Goal: Information Seeking & Learning: Learn about a topic

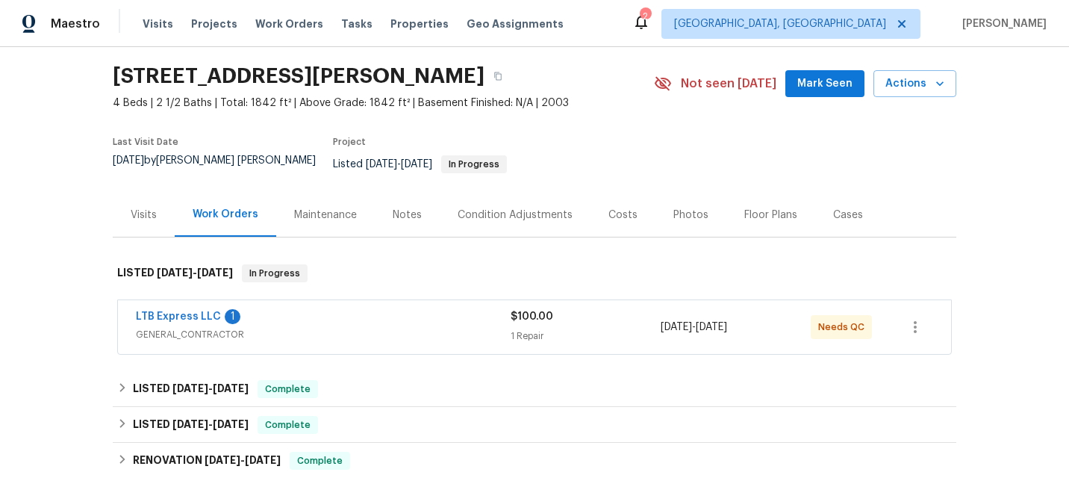
scroll to position [58, 0]
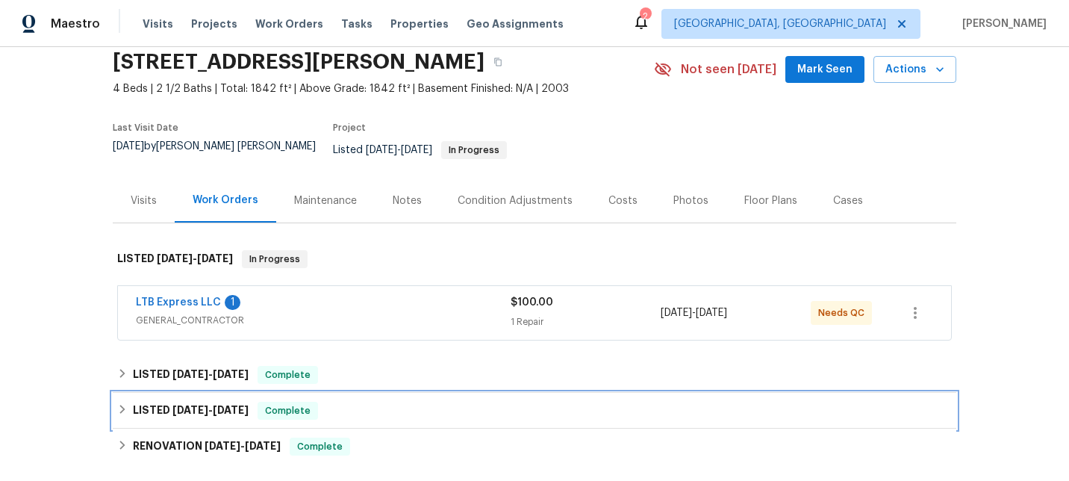
click at [357, 402] on div "LISTED [DATE] - [DATE] Complete" at bounding box center [534, 411] width 835 height 18
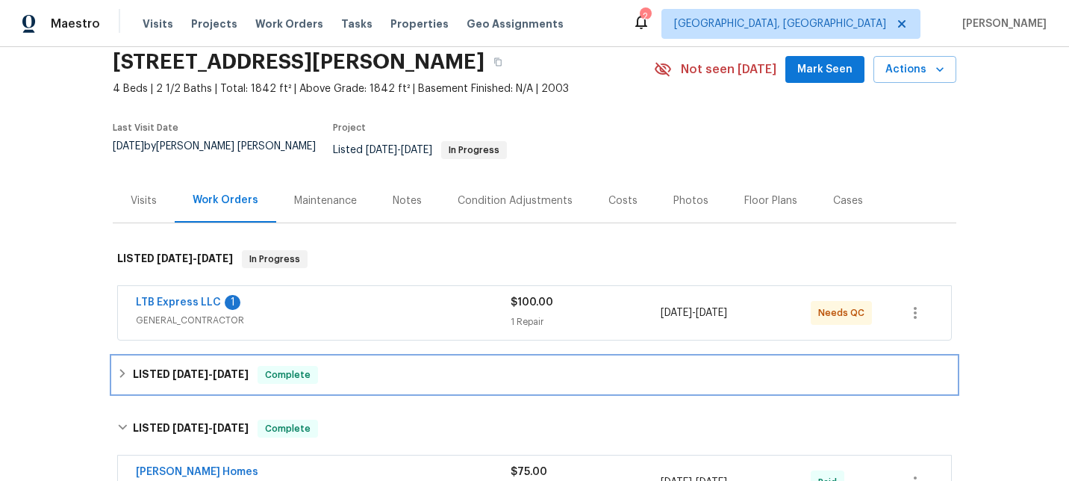
click at [370, 370] on div "LISTED [DATE] - [DATE] Complete" at bounding box center [534, 375] width 835 height 18
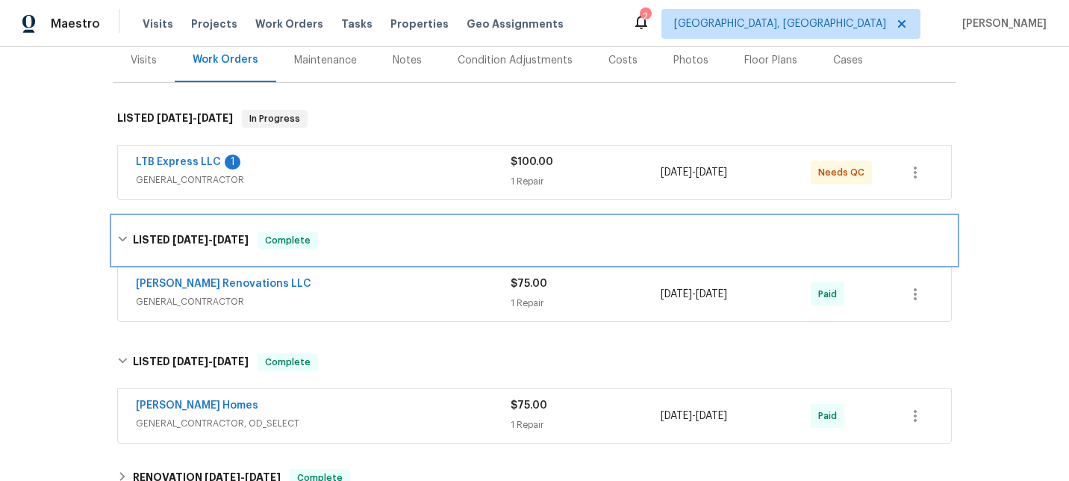
scroll to position [249, 0]
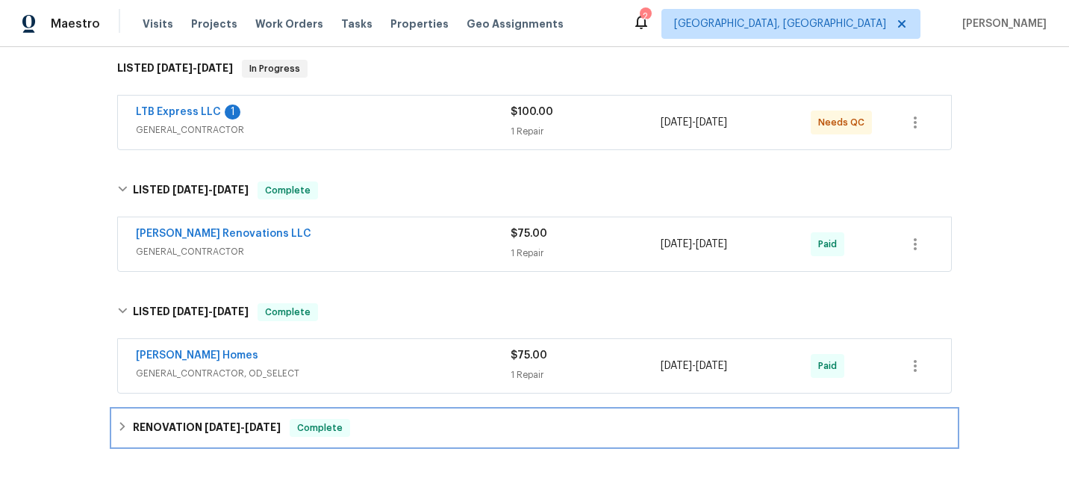
click at [370, 410] on div "RENOVATION [DATE] - [DATE] Complete" at bounding box center [535, 428] width 844 height 36
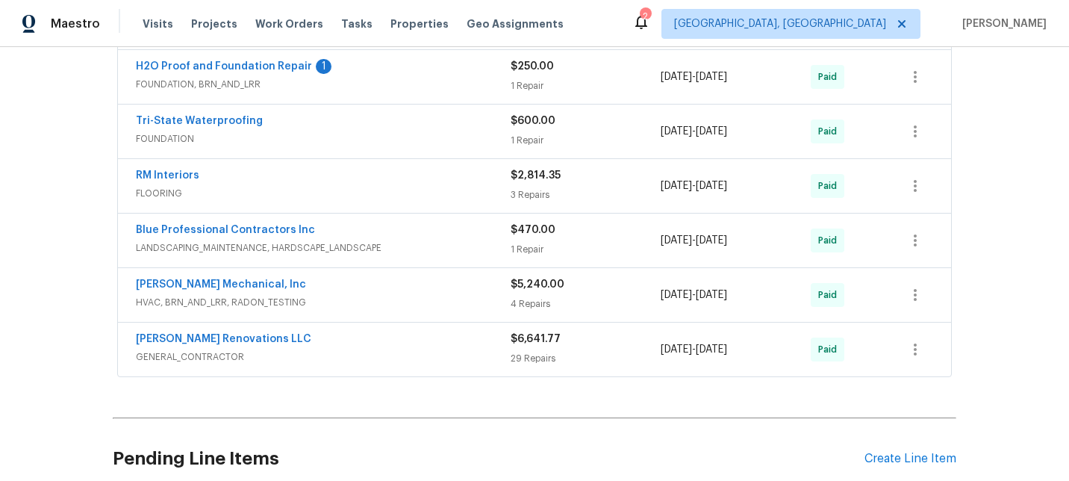
scroll to position [770, 0]
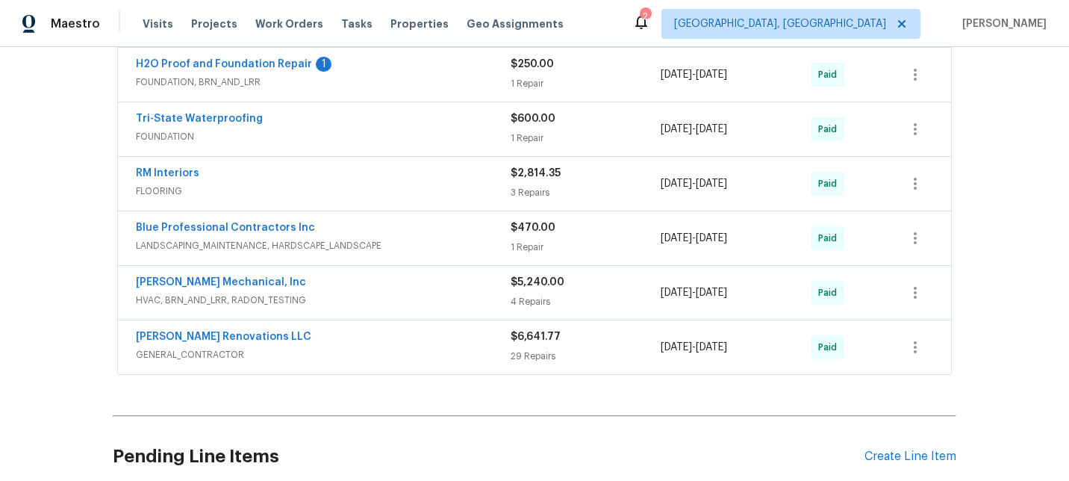
click at [405, 349] on span "GENERAL_CONTRACTOR" at bounding box center [323, 354] width 375 height 15
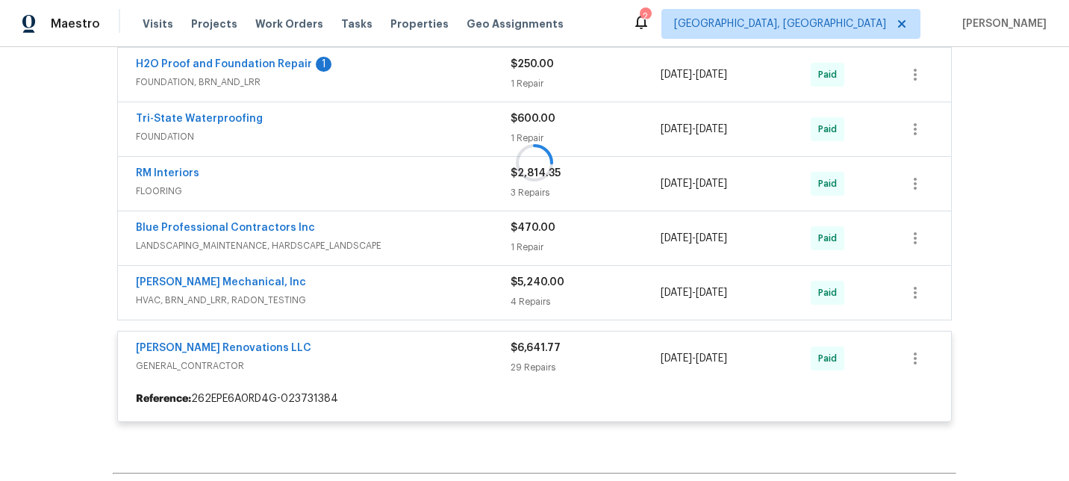
click at [437, 281] on div "[PERSON_NAME] Mechanical, Inc" at bounding box center [323, 284] width 375 height 18
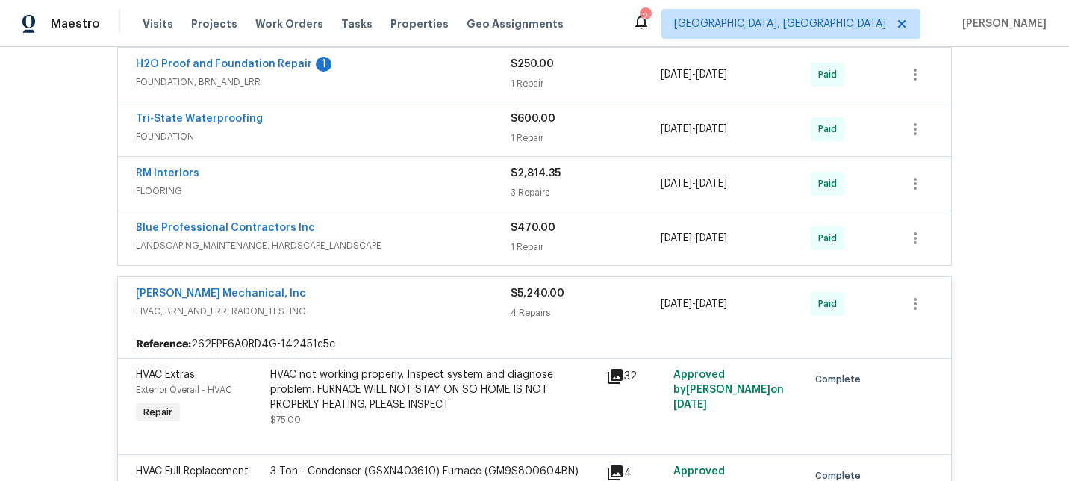
click at [459, 227] on div "Blue Professional Contractors Inc" at bounding box center [323, 229] width 375 height 18
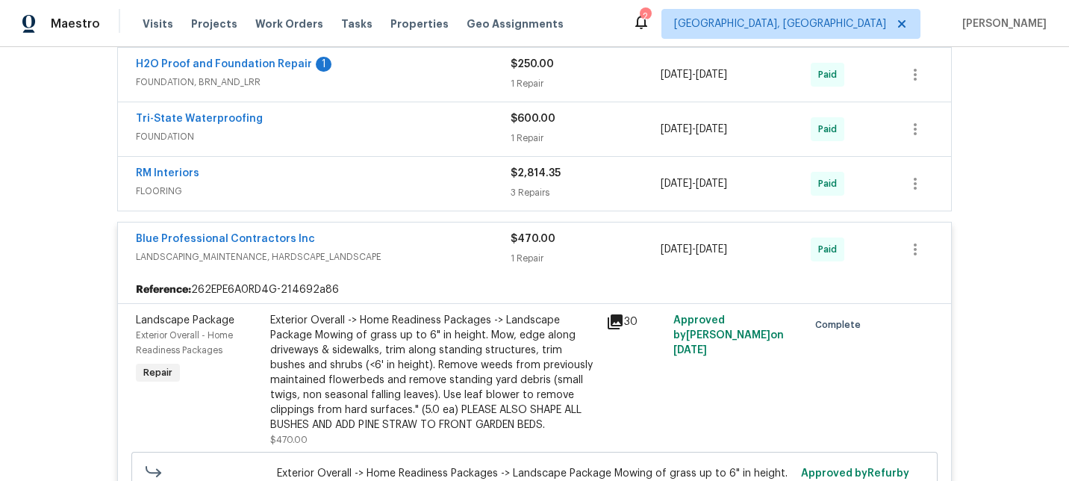
click at [478, 166] on div "RM Interiors" at bounding box center [323, 175] width 375 height 18
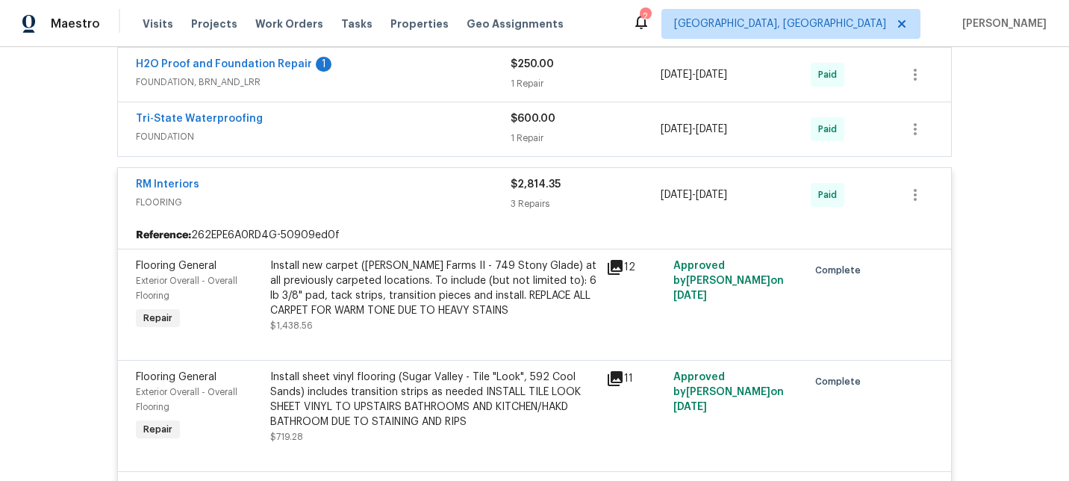
click at [487, 113] on div "Tri-State Waterproofing" at bounding box center [323, 120] width 375 height 18
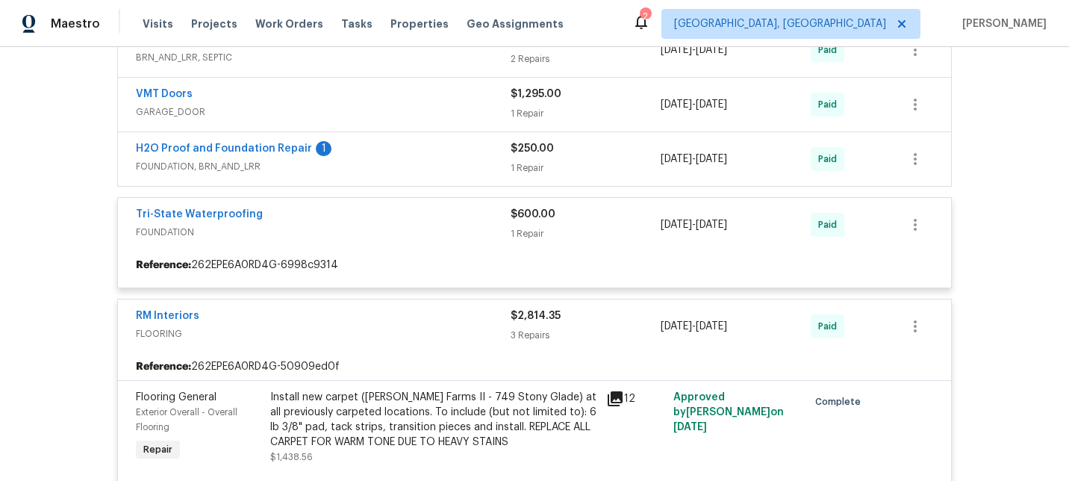
scroll to position [685, 0]
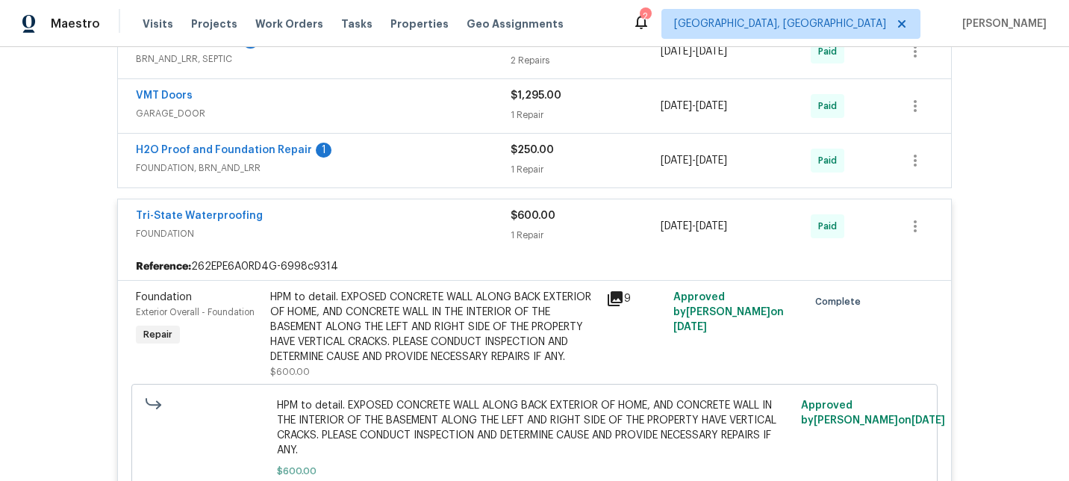
click at [484, 134] on div "H2O Proof and Foundation Repair 1 FOUNDATION, BRN_AND_LRR $250.00 1 Repair [DAT…" at bounding box center [534, 161] width 833 height 54
click at [482, 106] on span "GARAGE_DOOR" at bounding box center [323, 113] width 375 height 15
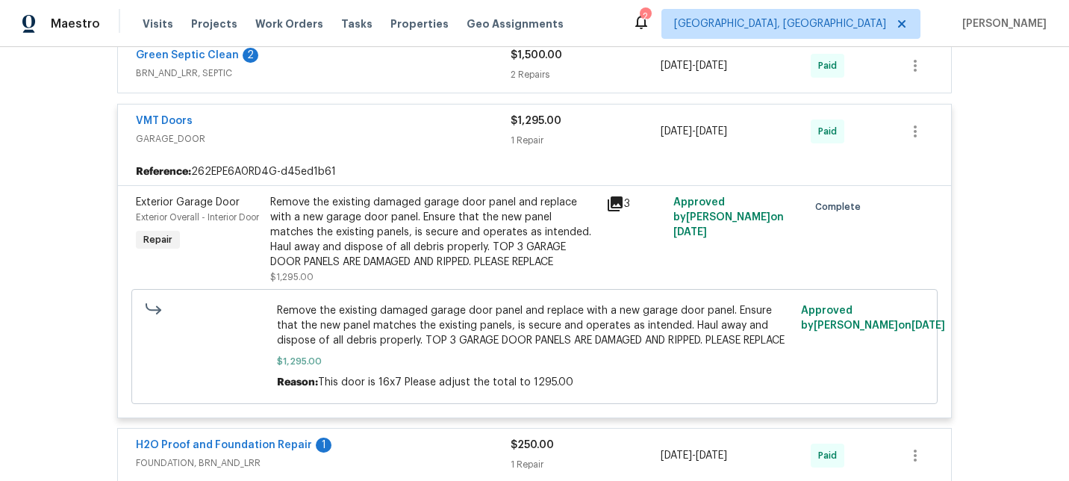
scroll to position [628, 0]
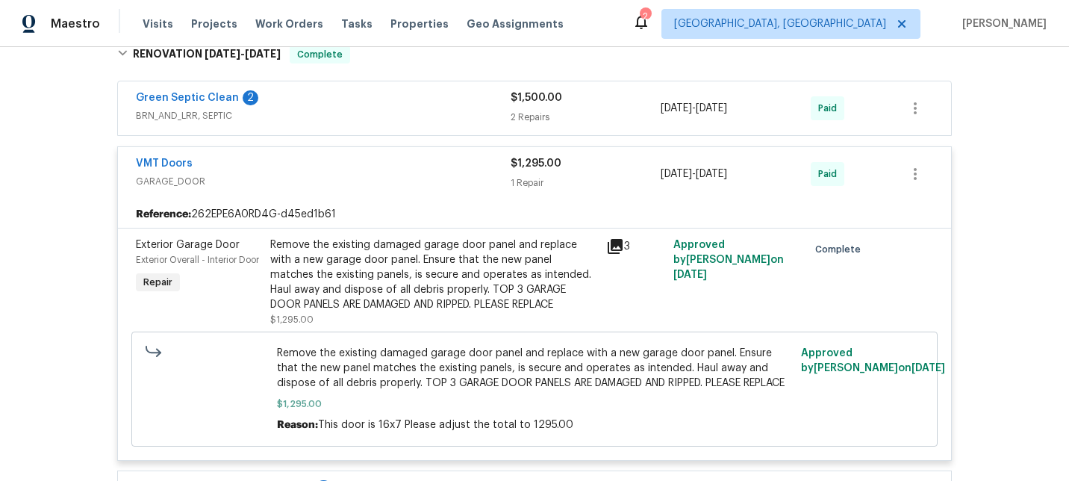
click at [493, 108] on span "BRN_AND_LRR, SEPTIC" at bounding box center [323, 115] width 375 height 15
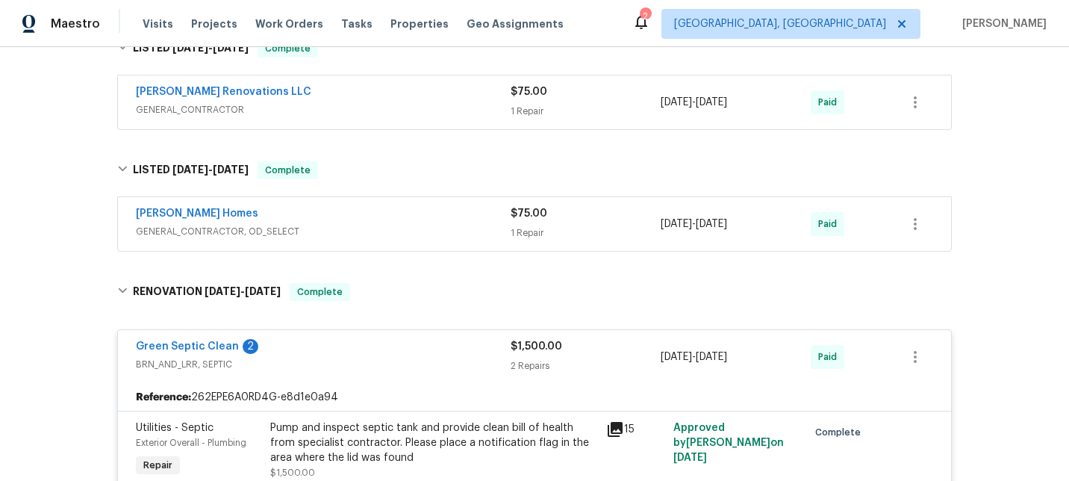
scroll to position [284, 0]
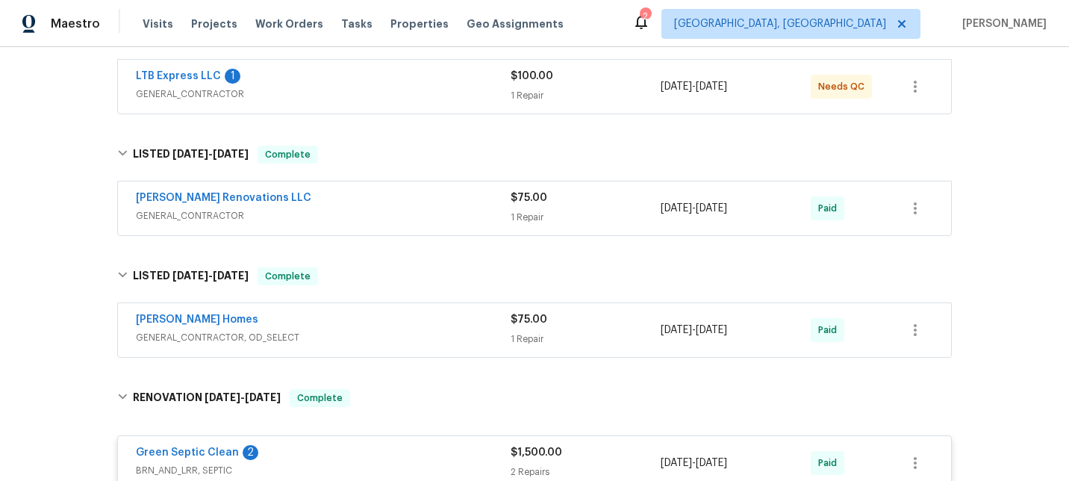
click at [471, 43] on div "Maestro Visits Projects Work Orders Tasks Properties Geo Assignments 2 [GEOGRAP…" at bounding box center [534, 23] width 1069 height 47
click at [471, 69] on div "LTB Express LLC 1" at bounding box center [323, 78] width 375 height 18
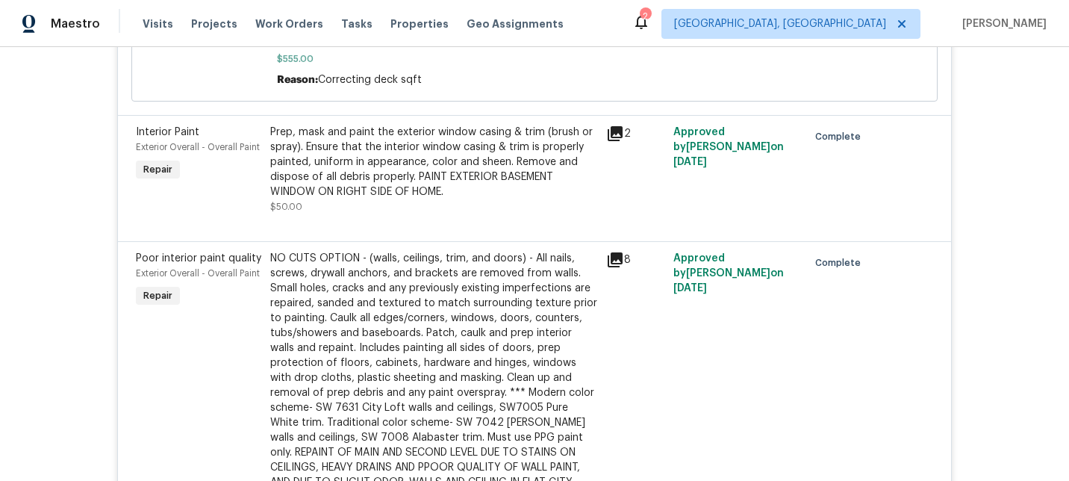
scroll to position [8233, 0]
